Goal: Find specific page/section: Find specific page/section

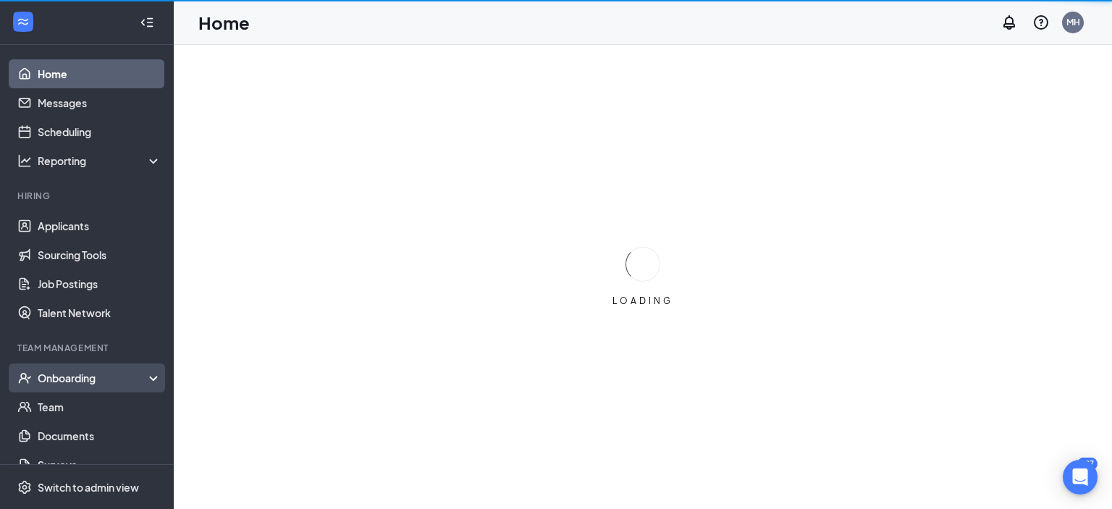
click at [77, 379] on div "Onboarding" at bounding box center [93, 378] width 111 height 14
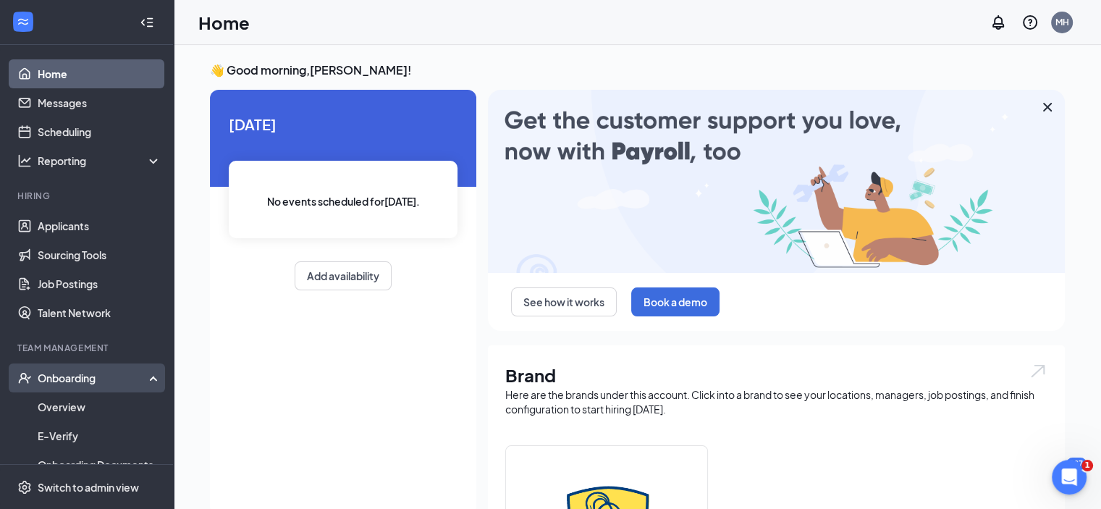
click at [59, 376] on div "Onboarding" at bounding box center [93, 378] width 111 height 14
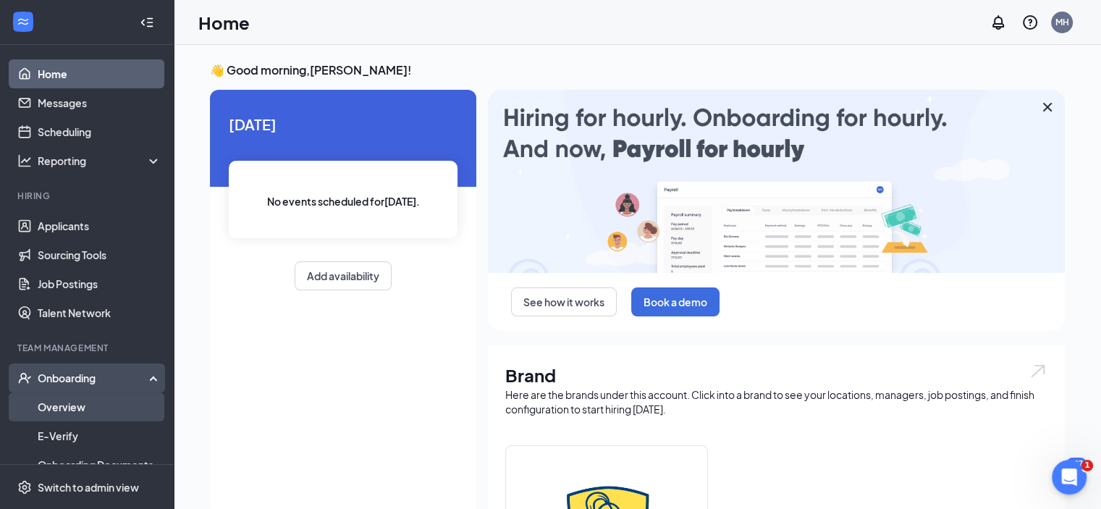
click at [59, 401] on link "Overview" at bounding box center [100, 406] width 124 height 29
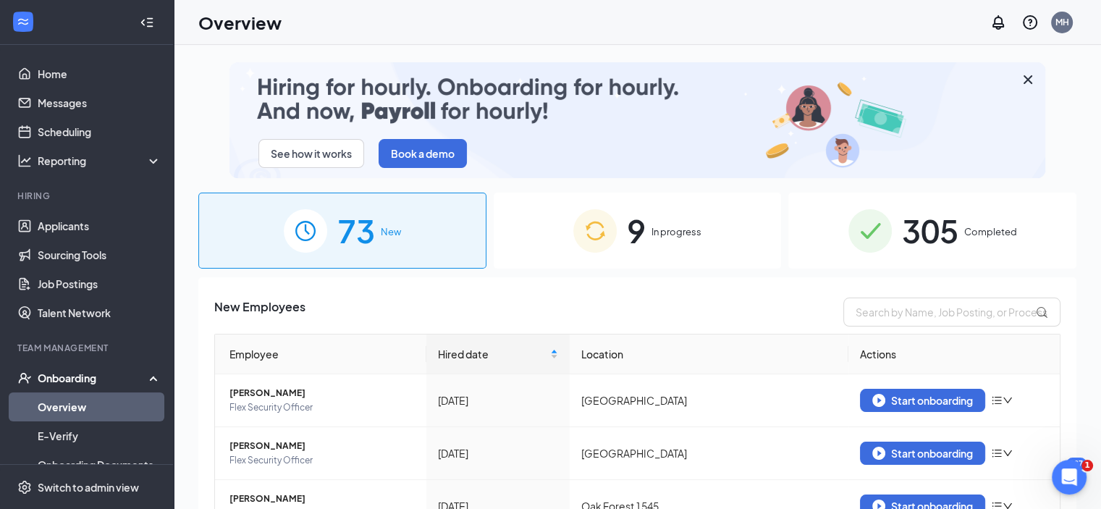
click at [932, 231] on span "305" at bounding box center [930, 231] width 56 height 50
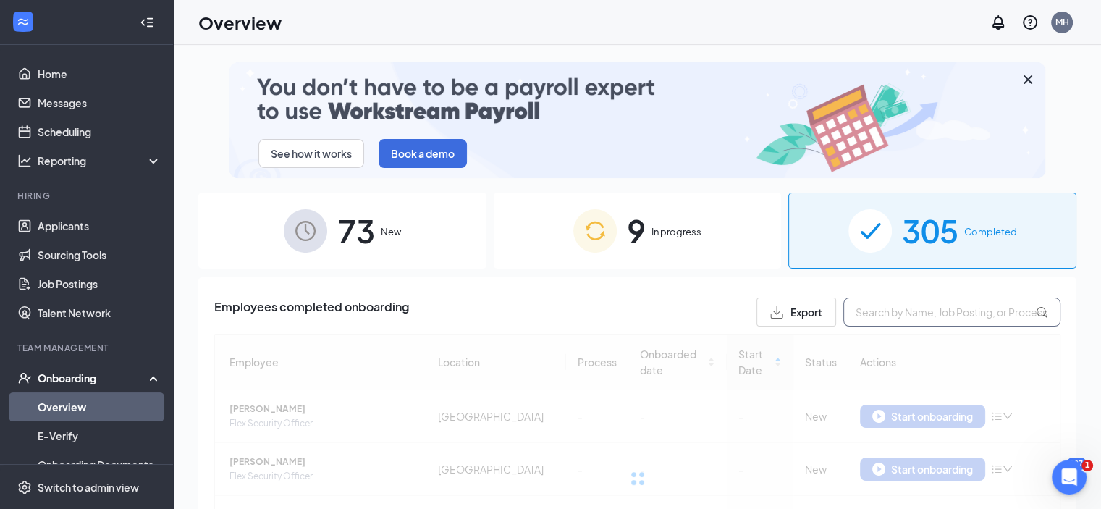
click at [896, 316] on input "text" at bounding box center [951, 312] width 217 height 29
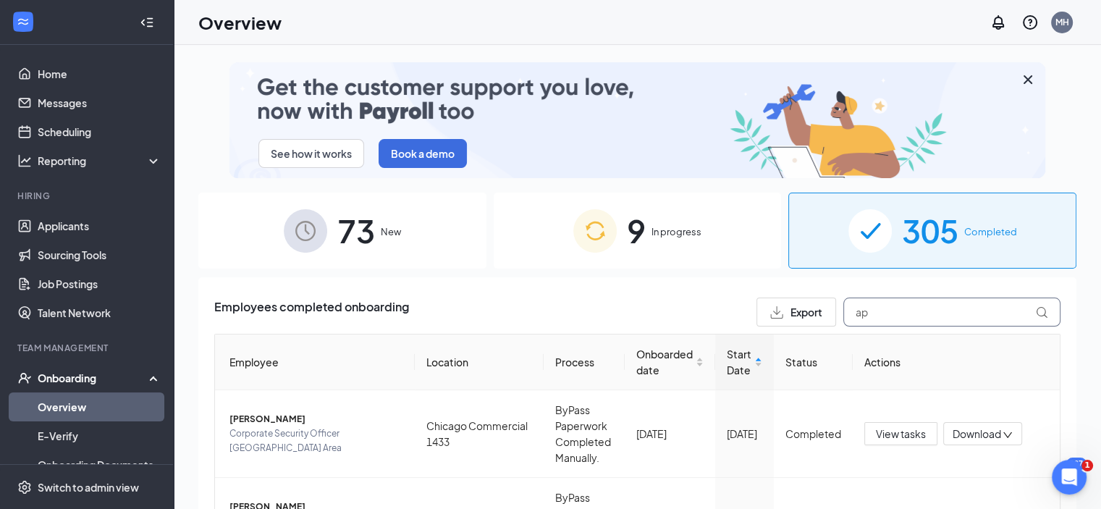
click at [876, 309] on input "ap" at bounding box center [951, 312] width 217 height 29
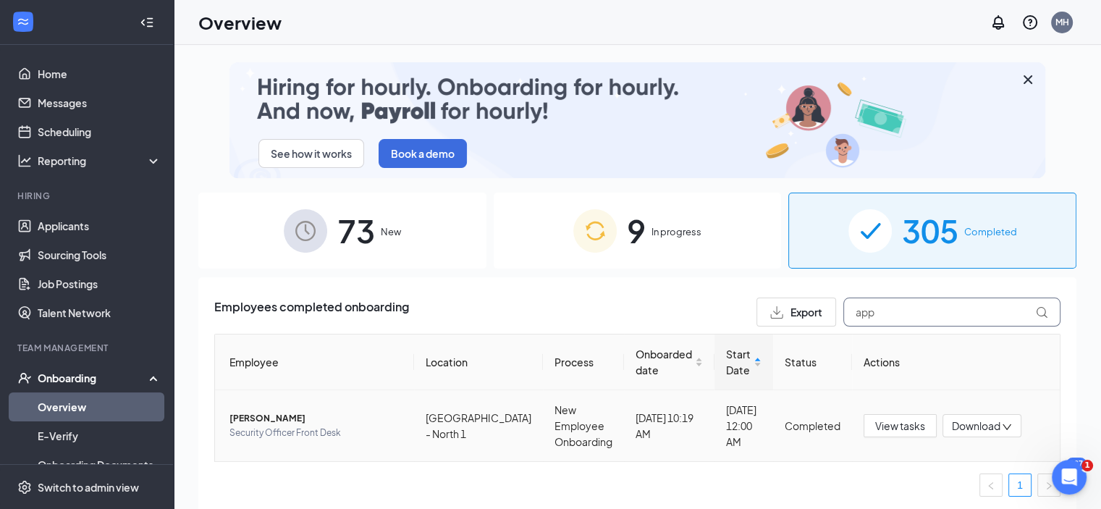
type input "app"
click at [273, 411] on span "[PERSON_NAME]" at bounding box center [315, 418] width 173 height 14
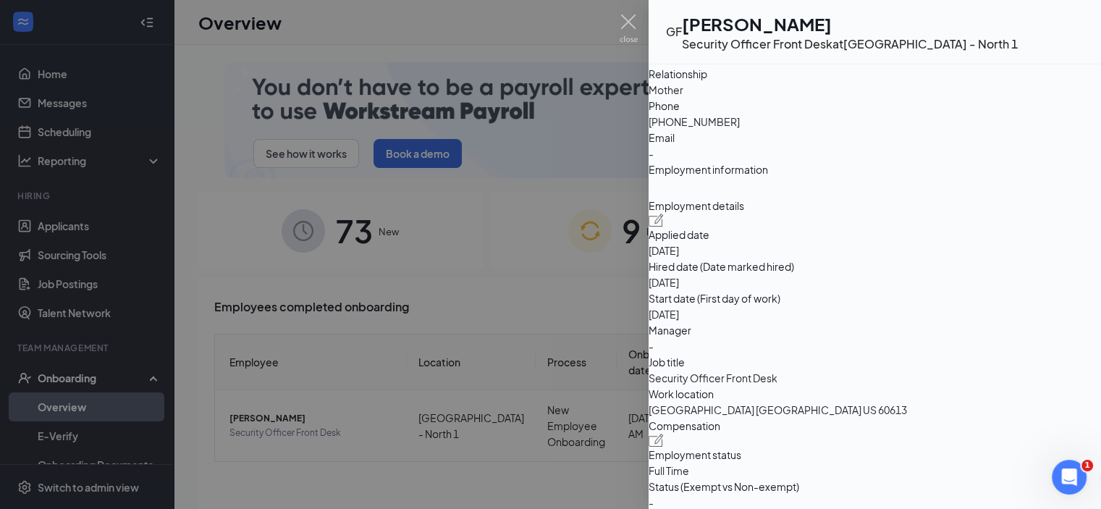
scroll to position [724, 0]
